Goal: Find specific page/section: Find specific page/section

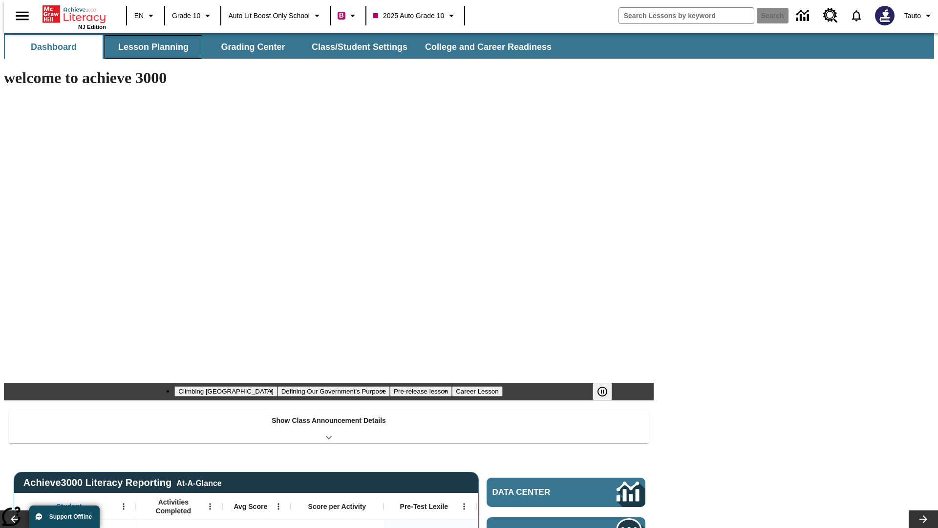
click at [150, 47] on button "Lesson Planning" at bounding box center [154, 46] width 98 height 23
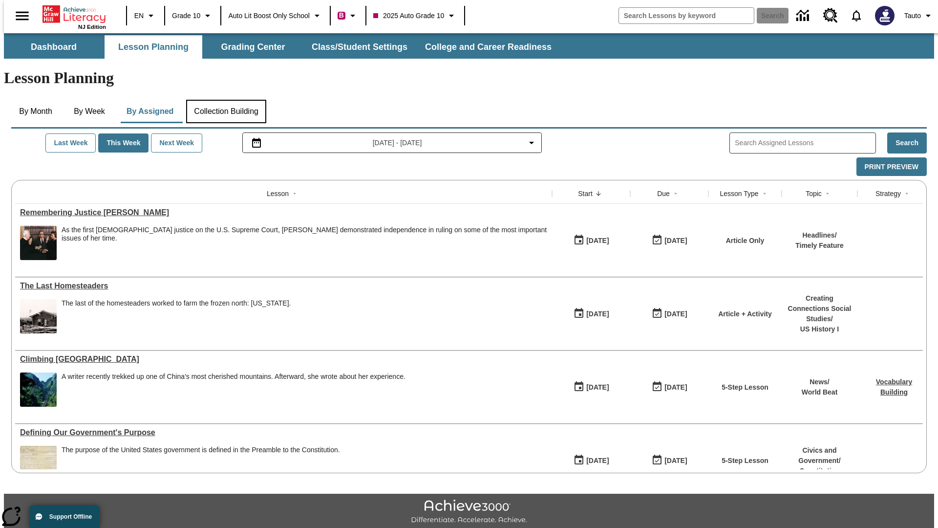
click at [226, 100] on button "Collection Building" at bounding box center [226, 111] width 80 height 23
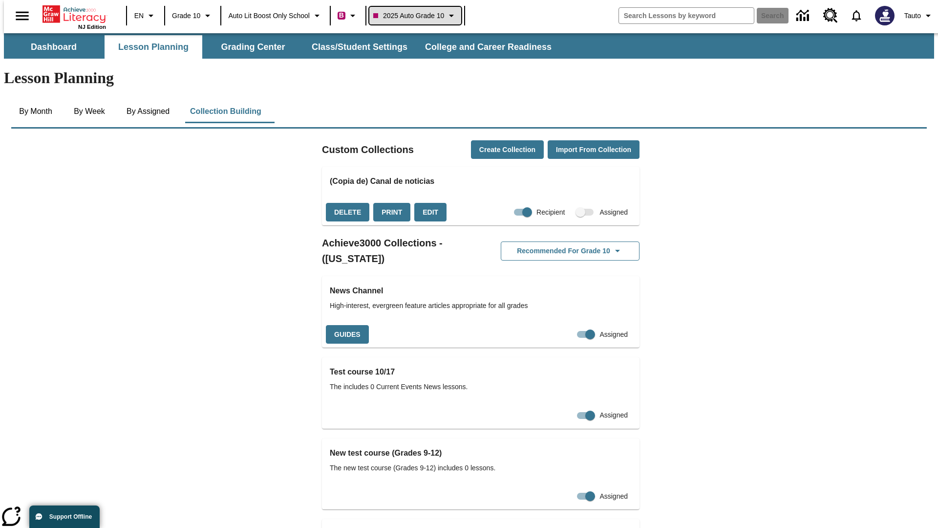
click at [418, 16] on span "2025 Auto Grade 10" at bounding box center [408, 16] width 71 height 10
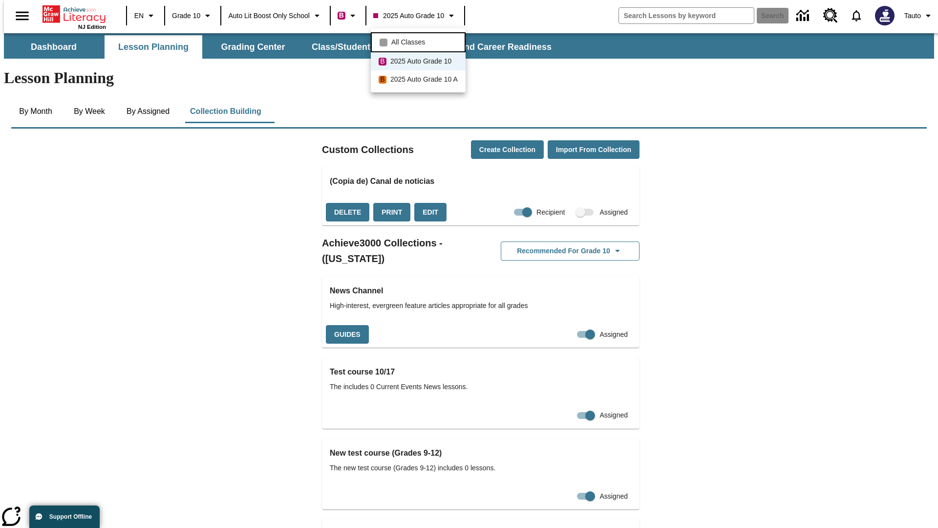
click at [420, 41] on span "All Classes" at bounding box center [408, 42] width 34 height 10
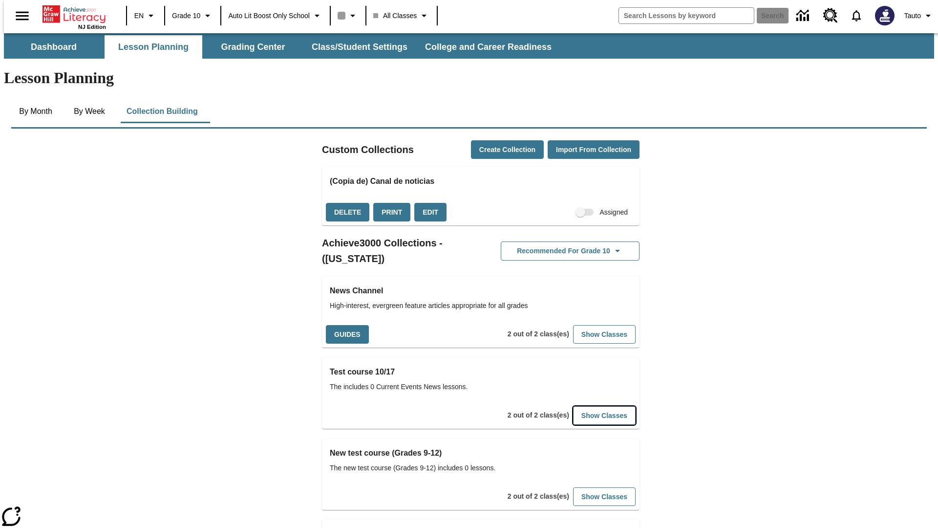
click at [589, 406] on button "Show Classes" at bounding box center [604, 415] width 63 height 19
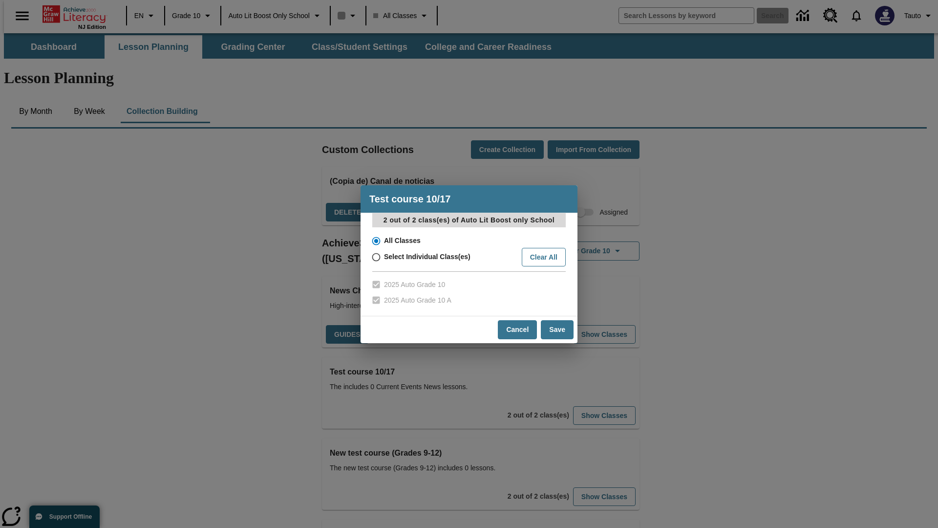
click at [375, 240] on input "All Classes" at bounding box center [375, 241] width 17 height 14
click at [518, 329] on button "Cancel" at bounding box center [517, 329] width 39 height 19
